Goal: Find specific page/section: Find specific page/section

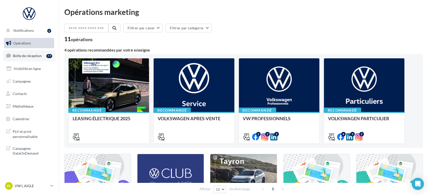
click at [24, 59] on link "Boîte de réception 77" at bounding box center [29, 55] width 52 height 11
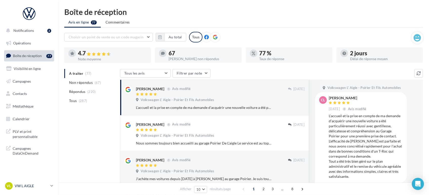
click at [32, 187] on p "VW L AIGLE" at bounding box center [32, 186] width 34 height 5
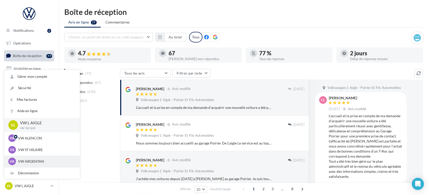
click at [33, 158] on div "VA VW ARGENTAN vw-arg-poi" at bounding box center [41, 162] width 67 height 8
